Goal: Task Accomplishment & Management: Complete application form

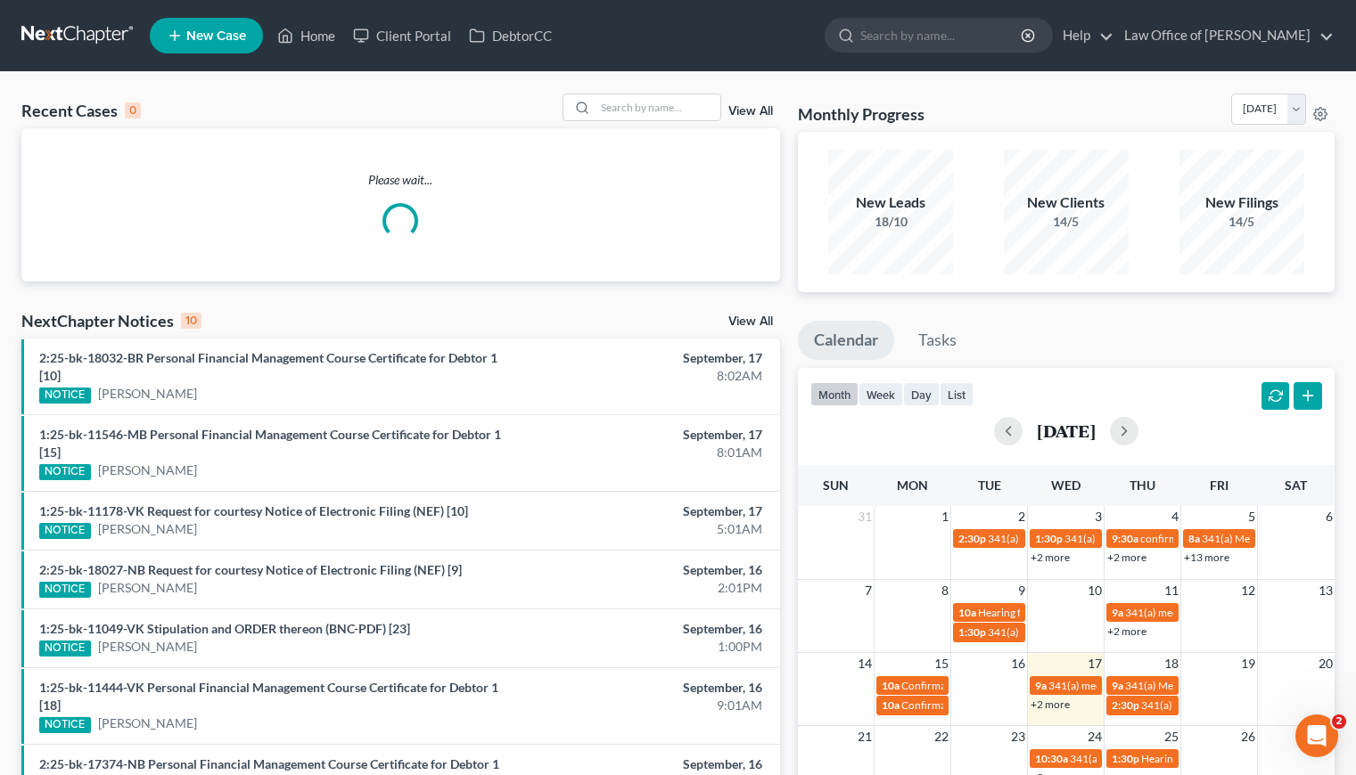
click at [231, 26] on link "New Case" at bounding box center [206, 36] width 113 height 36
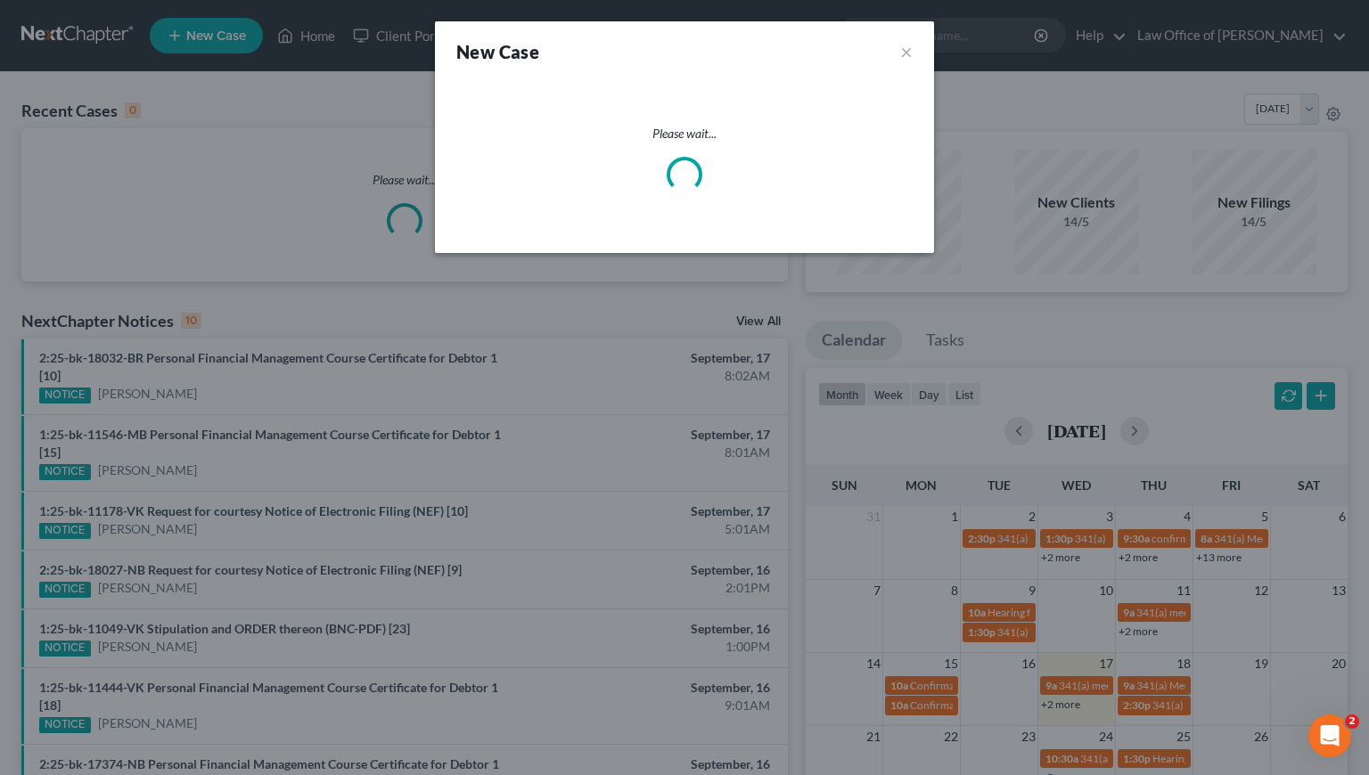
select select "7"
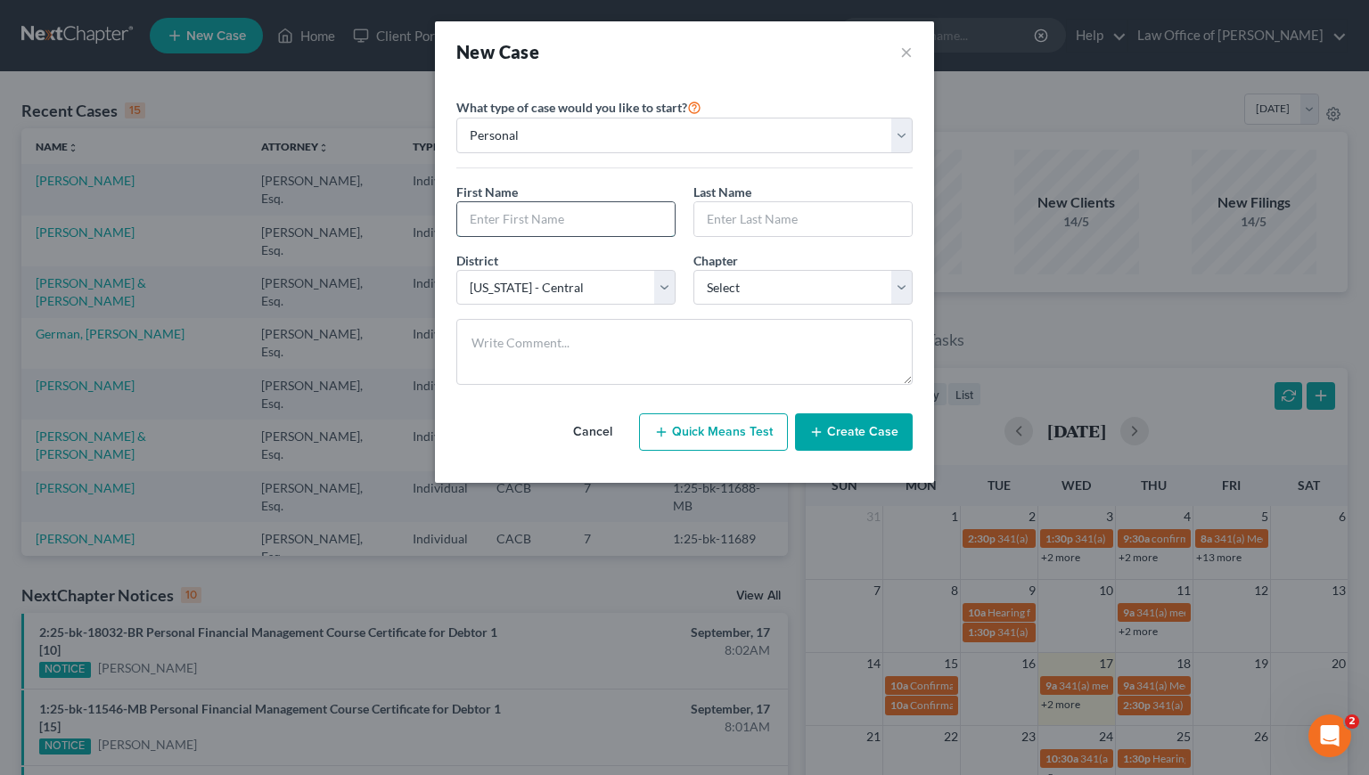
click at [537, 212] on input "text" at bounding box center [565, 219] width 217 height 34
type input "Argin"
click at [754, 219] on input "text" at bounding box center [802, 219] width 217 height 34
type input "[PERSON_NAME]"
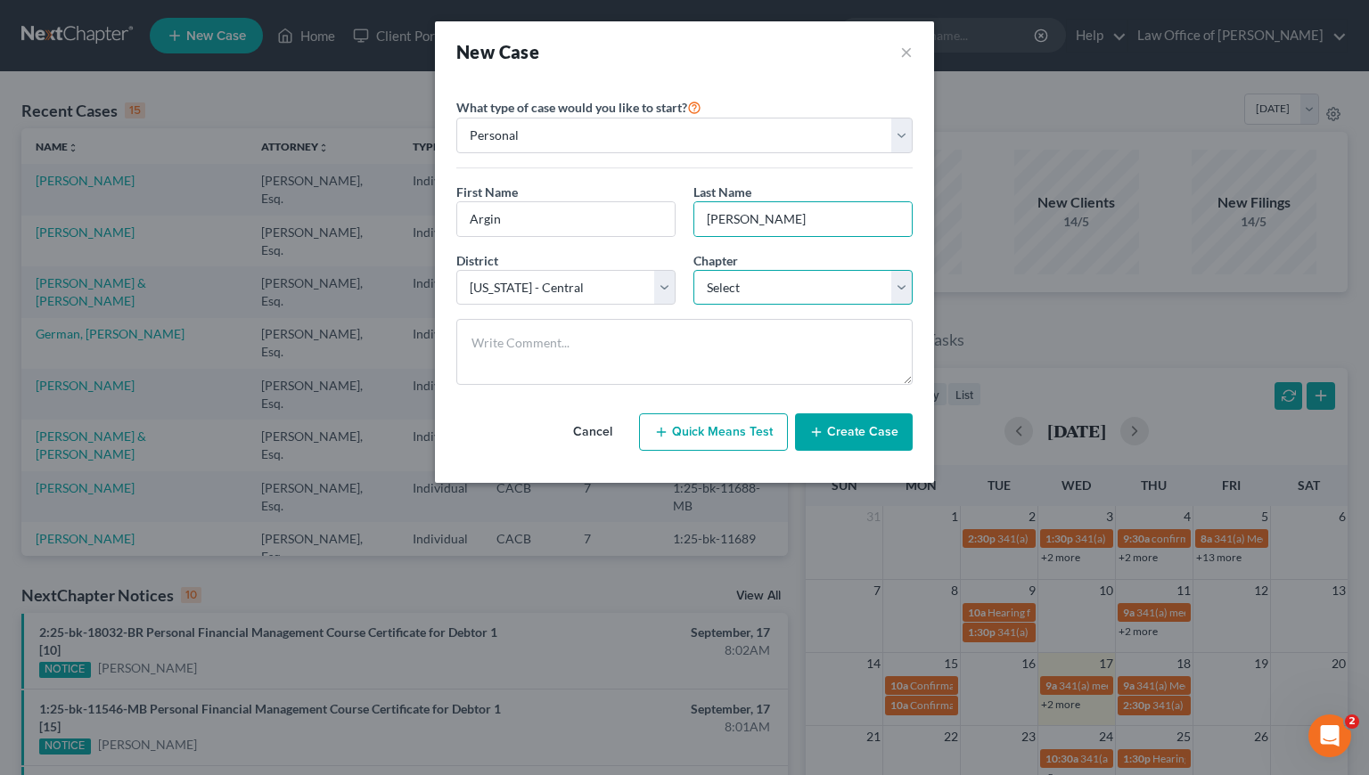
click at [814, 287] on select "Select 7 11 12 13" at bounding box center [802, 288] width 219 height 36
select select "0"
click at [693, 270] on select "Select 7 11 12 13" at bounding box center [802, 288] width 219 height 36
click at [847, 434] on button "Create Case" at bounding box center [854, 432] width 118 height 37
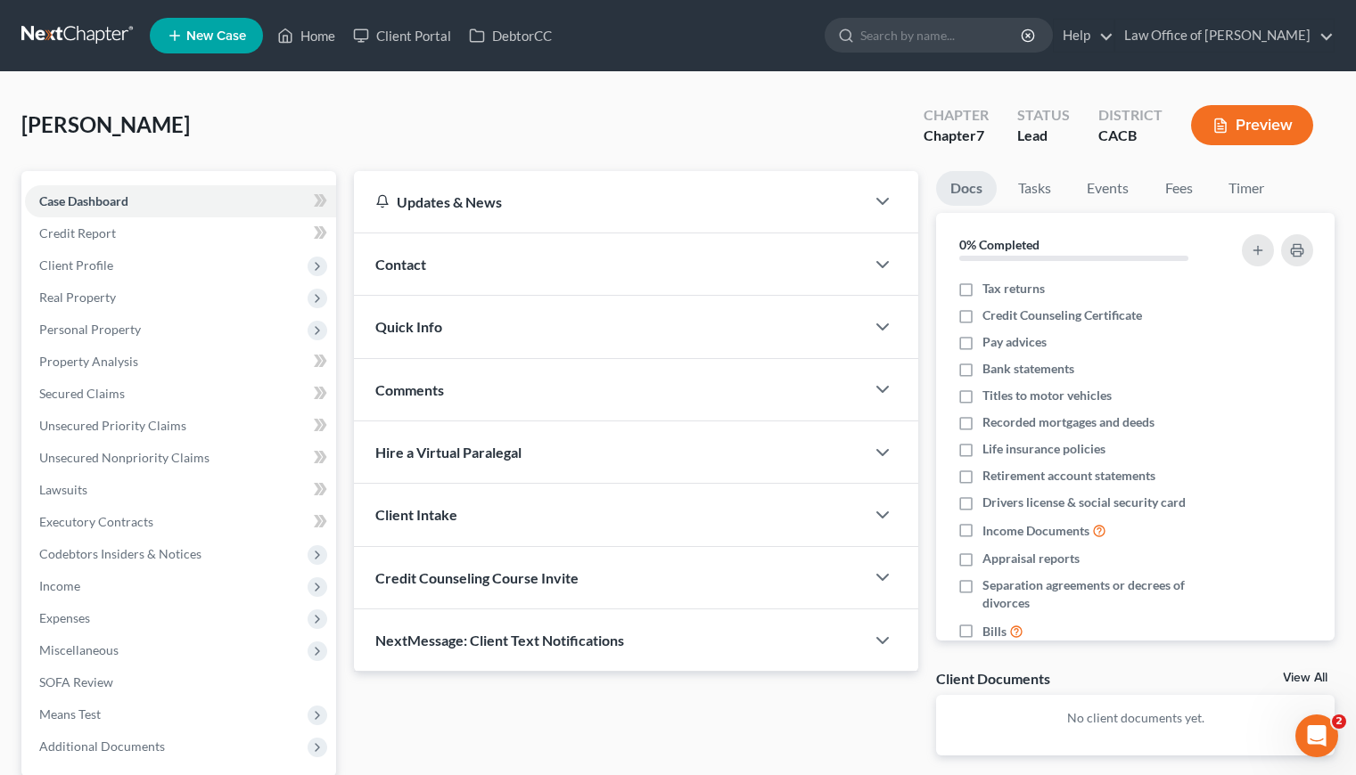
click at [500, 267] on div "Contact" at bounding box center [609, 264] width 511 height 61
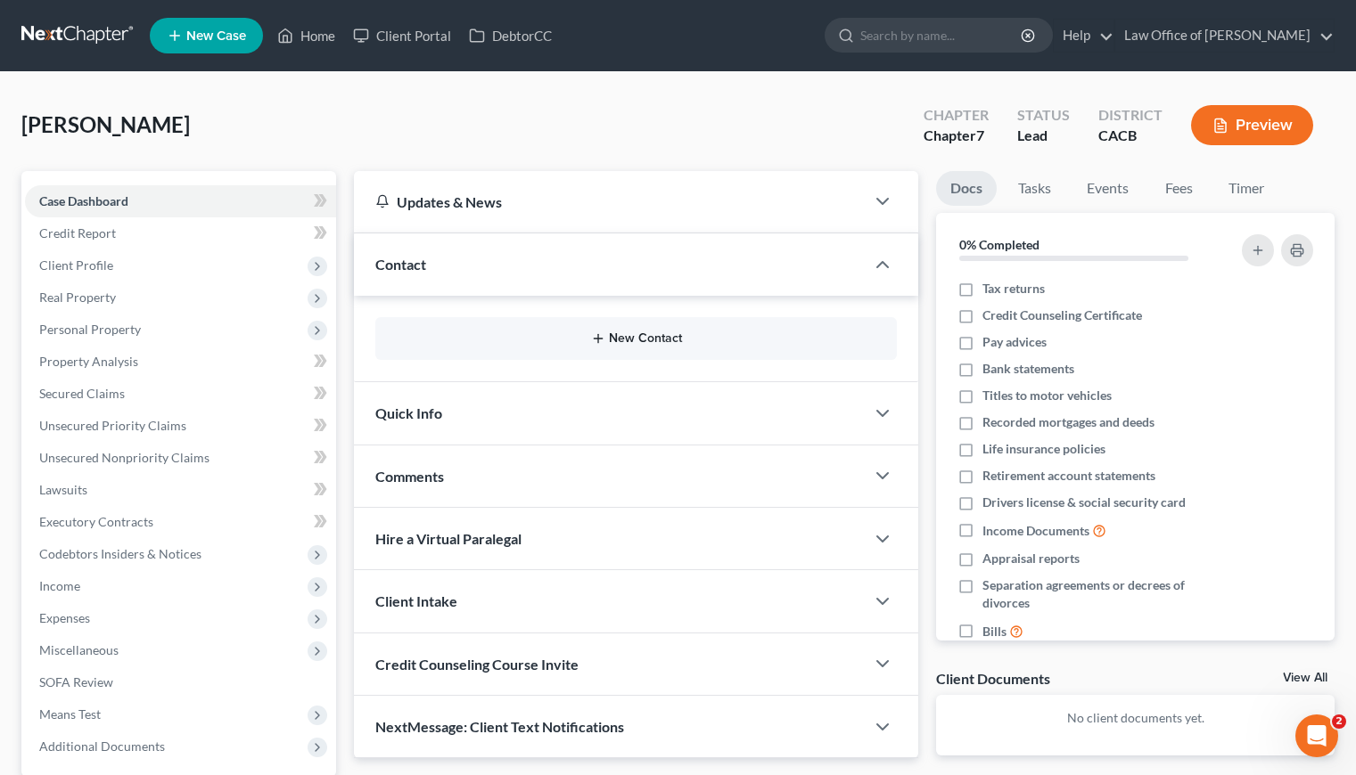
click at [571, 340] on button "New Contact" at bounding box center [635, 339] width 493 height 14
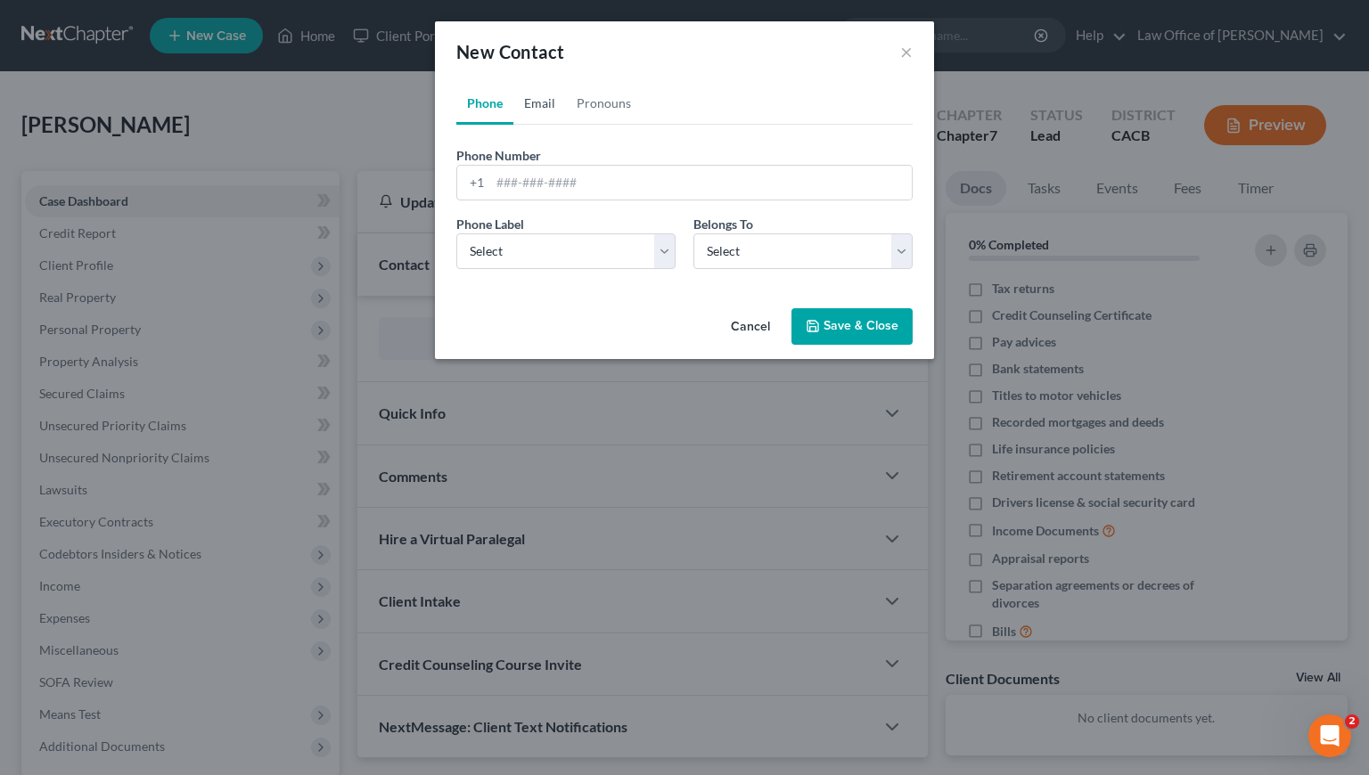
click at [534, 101] on link "Email" at bounding box center [539, 103] width 53 height 43
click at [582, 187] on input "email" at bounding box center [701, 183] width 422 height 34
paste input "[EMAIL_ADDRESS][DOMAIN_NAME]"
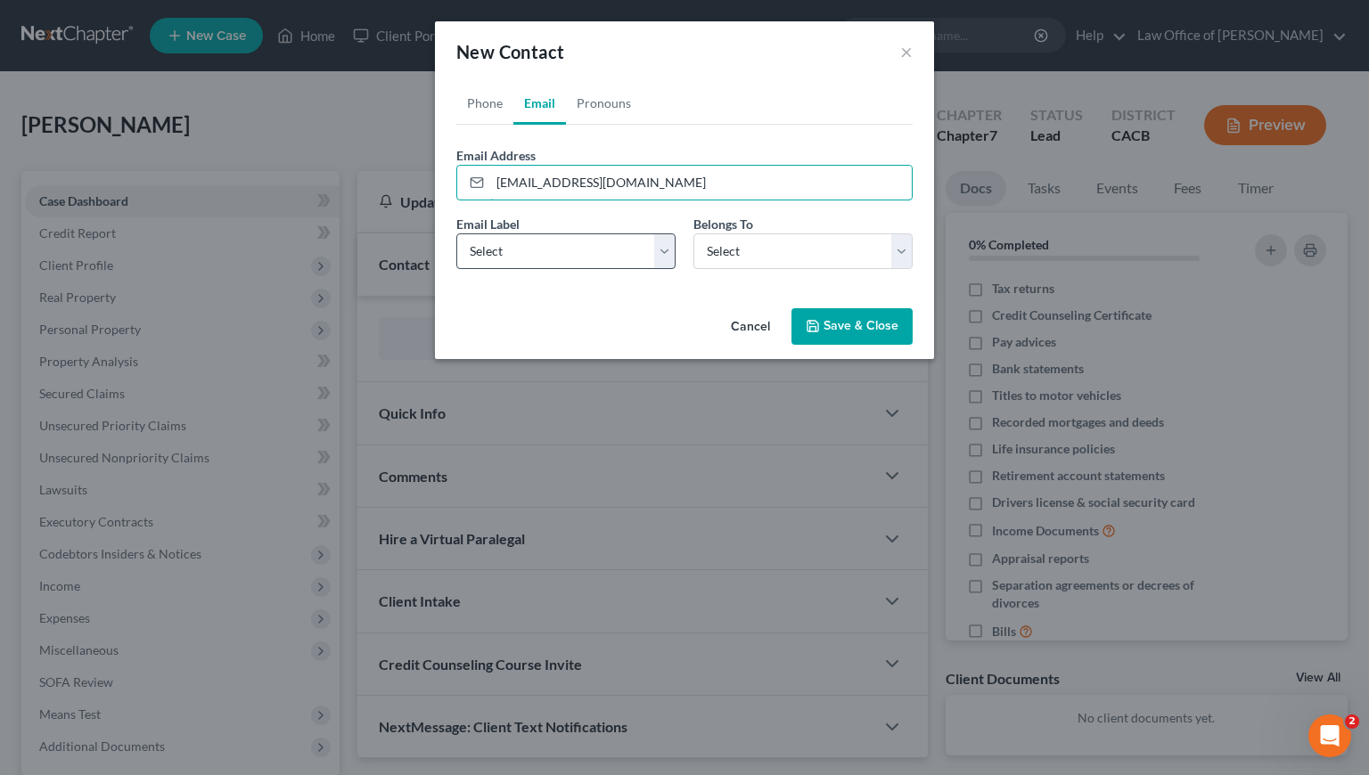
type input "[EMAIL_ADDRESS][DOMAIN_NAME]"
click at [562, 250] on select "Select Home Work Other" at bounding box center [565, 252] width 219 height 36
select select "0"
click at [456, 234] on select "Select Home Work Other" at bounding box center [565, 252] width 219 height 36
click at [739, 258] on select "Select Client Other" at bounding box center [802, 252] width 219 height 36
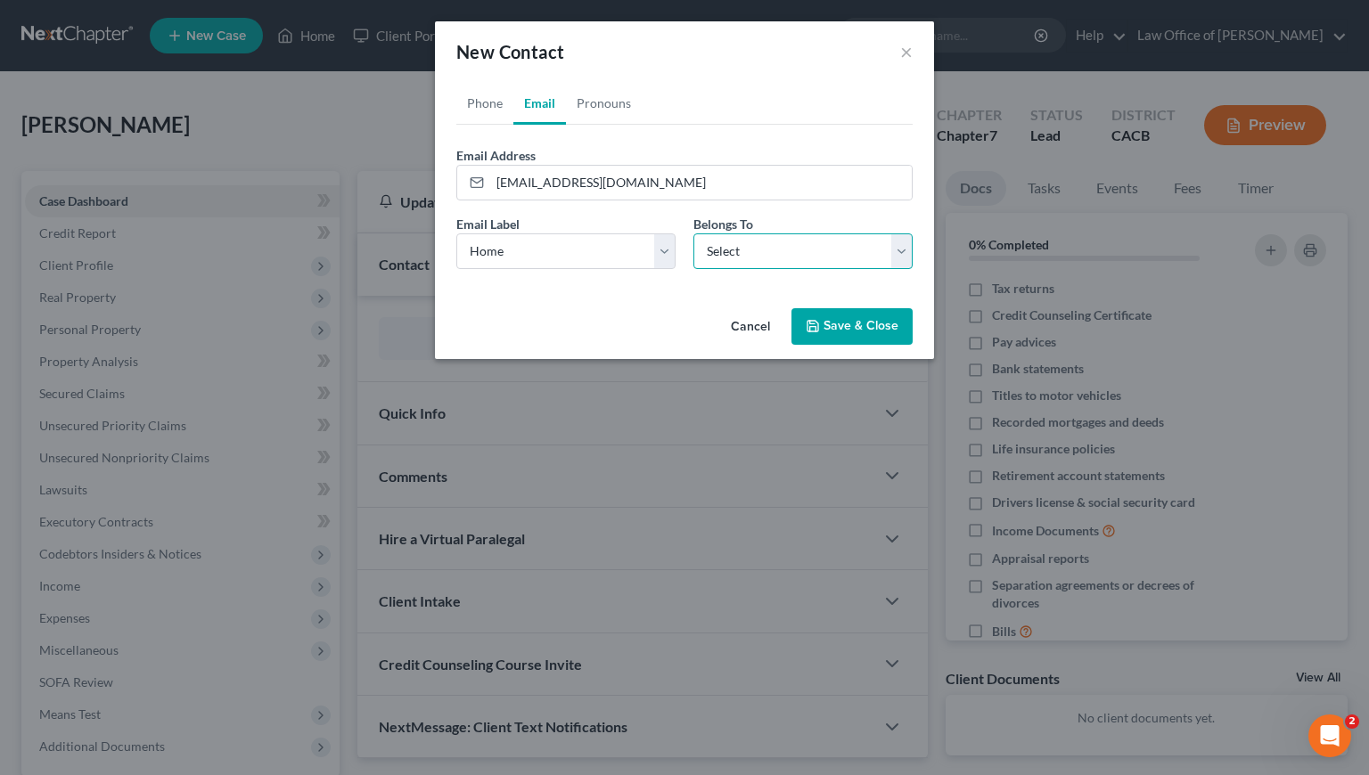
select select "0"
click at [693, 234] on select "Select Client Other" at bounding box center [802, 252] width 219 height 36
select select "0"
click at [478, 99] on link "Phone" at bounding box center [484, 103] width 57 height 43
click at [882, 332] on button "Save & Close" at bounding box center [851, 326] width 121 height 37
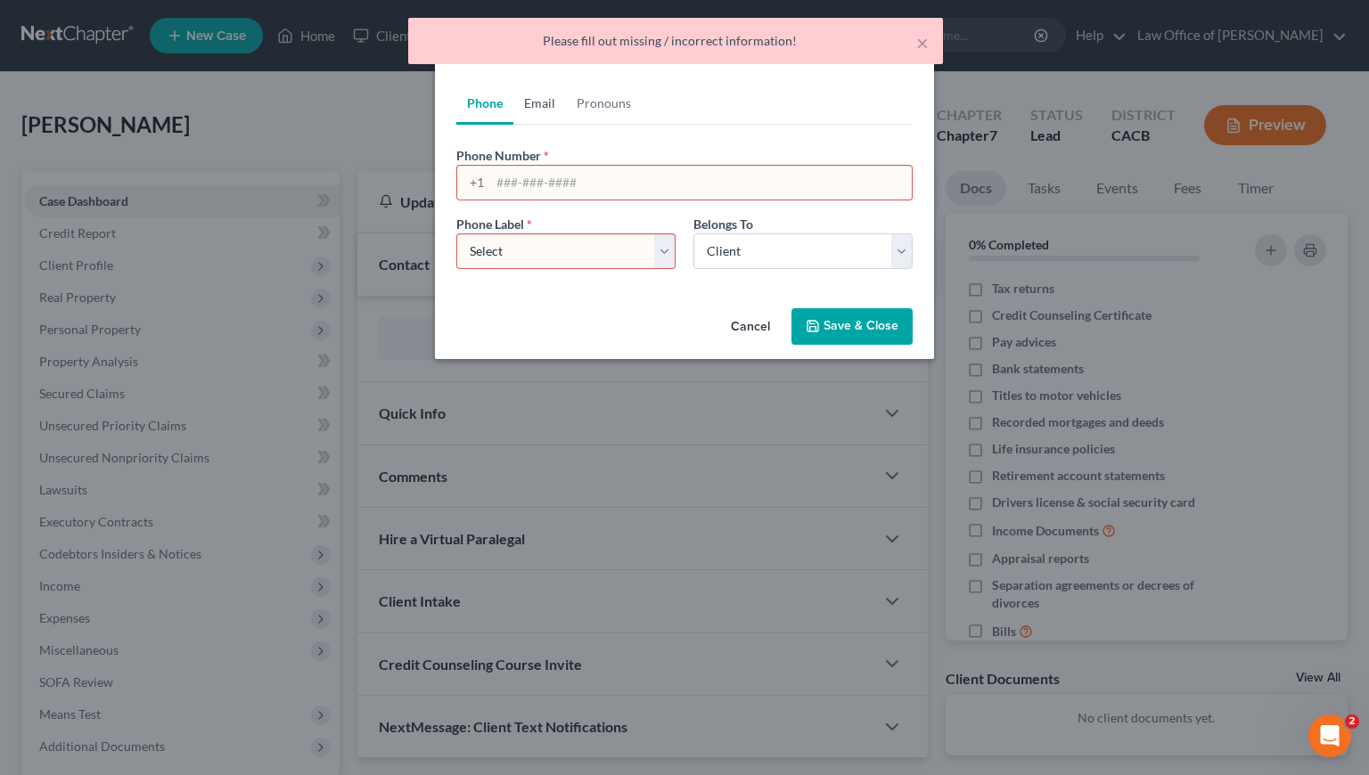
click at [532, 92] on link "Email" at bounding box center [539, 103] width 53 height 43
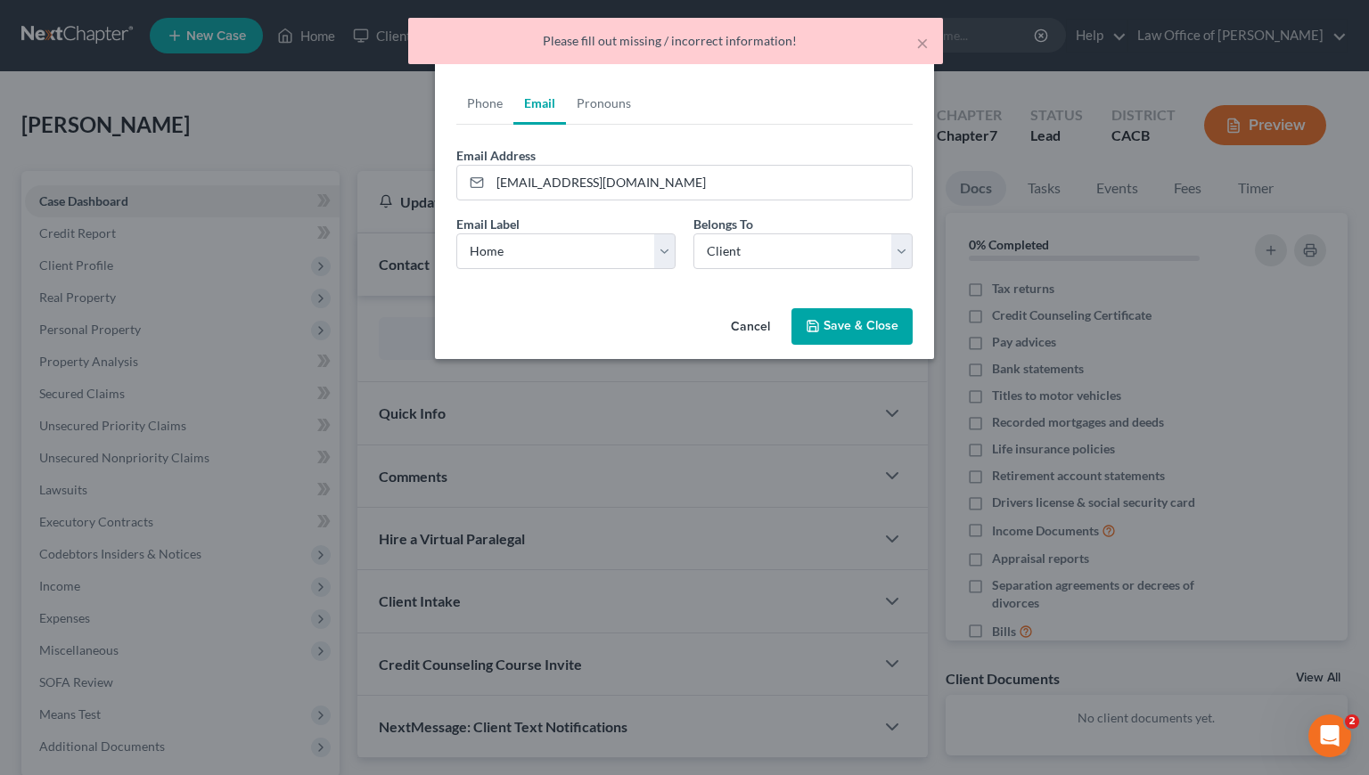
click at [853, 324] on button "Save & Close" at bounding box center [851, 326] width 121 height 37
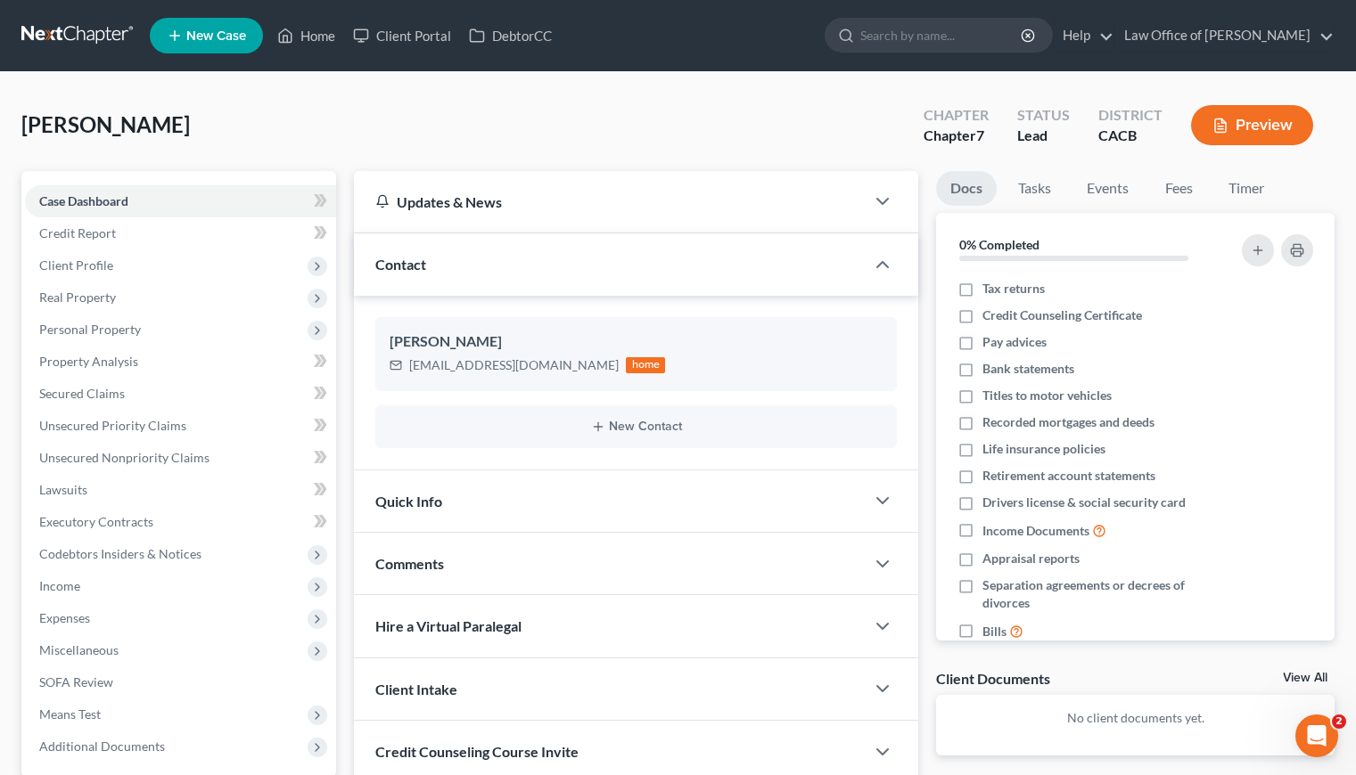
click at [342, 116] on div "[PERSON_NAME] Upgraded Chapter Chapter 7 Status Lead District CACB Preview" at bounding box center [677, 133] width 1313 height 78
click at [855, 381] on icon "button" at bounding box center [853, 377] width 11 height 11
select select "0"
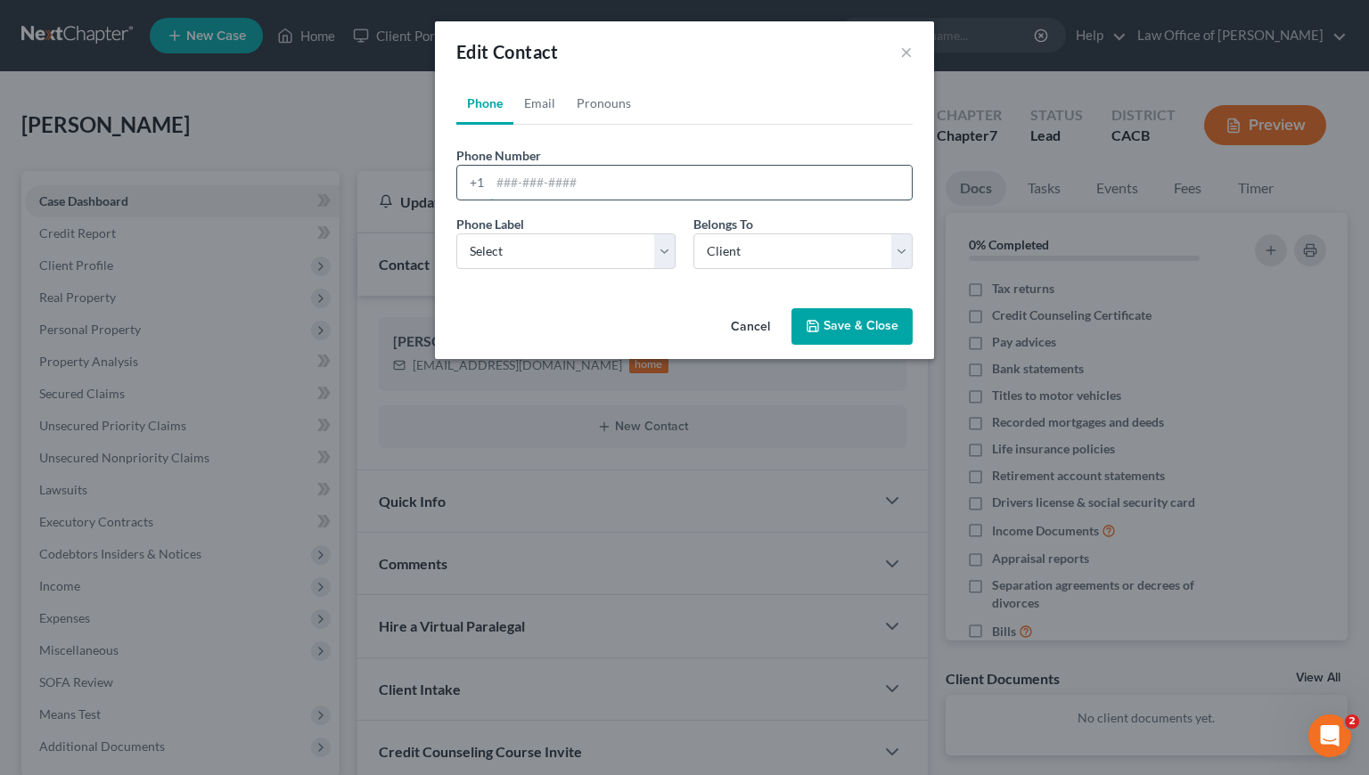
click at [583, 178] on input "tel" at bounding box center [701, 183] width 422 height 34
paste input "[PHONE_NUMBER]"
type input "[PHONE_NUMBER]"
click at [557, 245] on select "Select Mobile Home Work Other" at bounding box center [565, 252] width 219 height 36
select select "0"
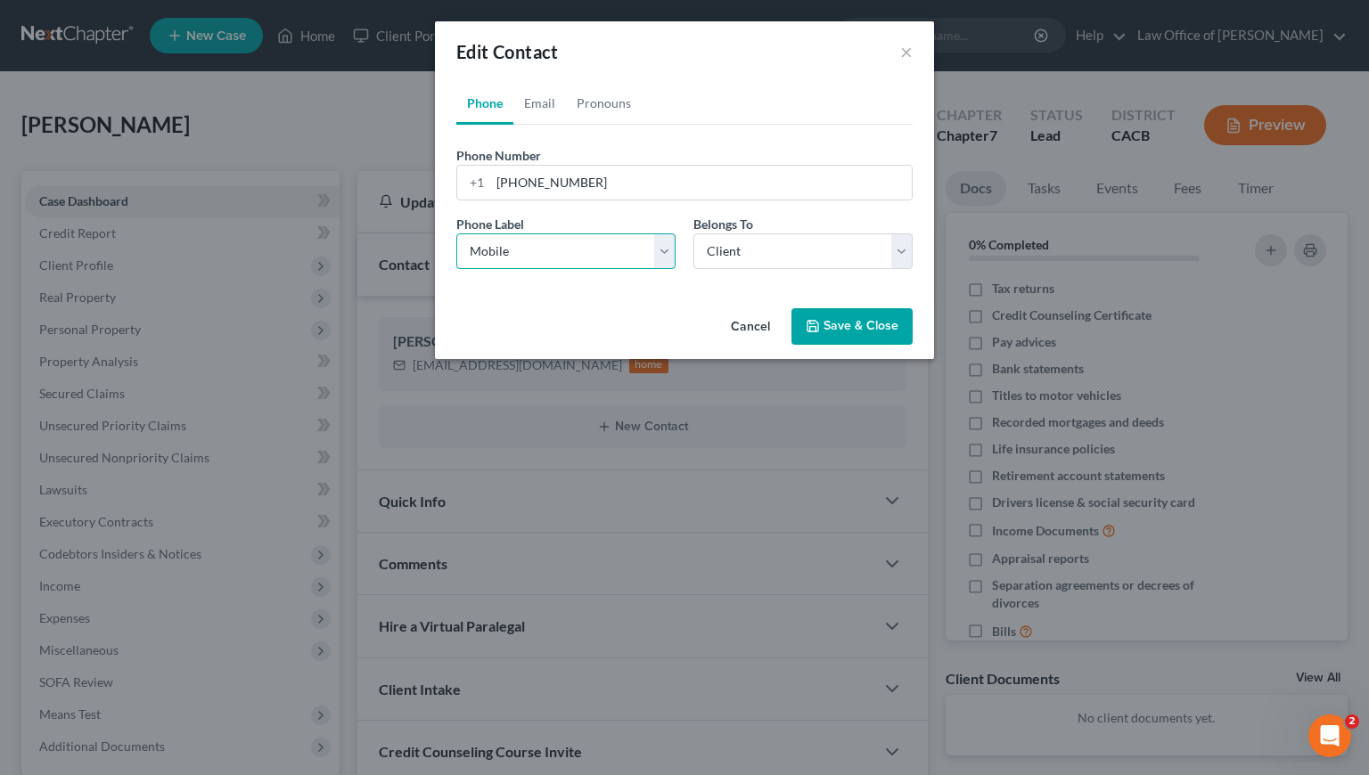
click at [456, 234] on select "Select Mobile Home Work Other" at bounding box center [565, 252] width 219 height 36
click at [864, 326] on button "Save & Close" at bounding box center [851, 326] width 121 height 37
